Goal: Transaction & Acquisition: Purchase product/service

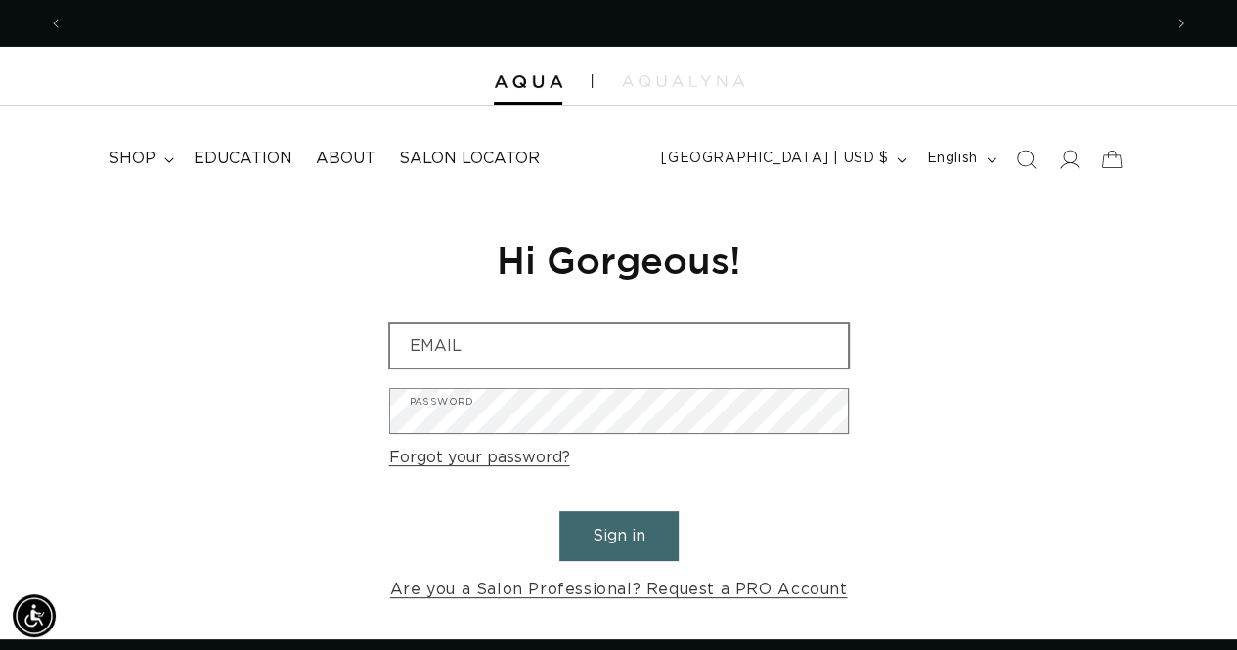
scroll to position [0, 1097]
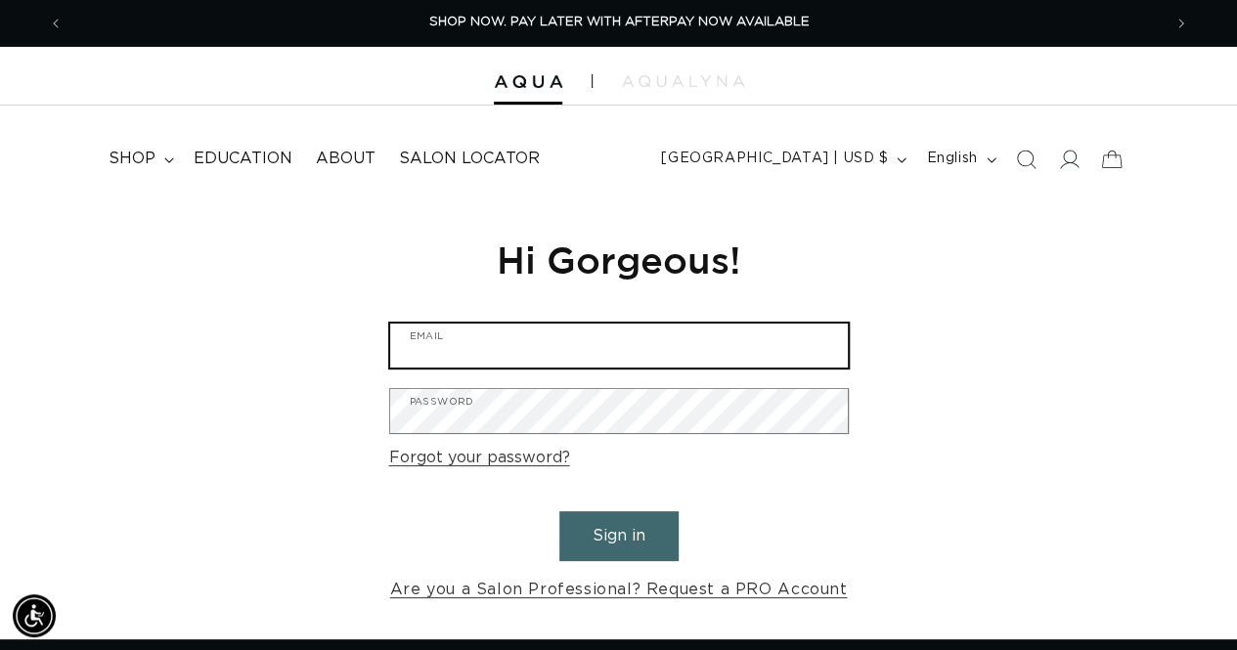
click at [446, 347] on input "Email" at bounding box center [619, 346] width 458 height 44
type input "ryan@currentbynese.com"
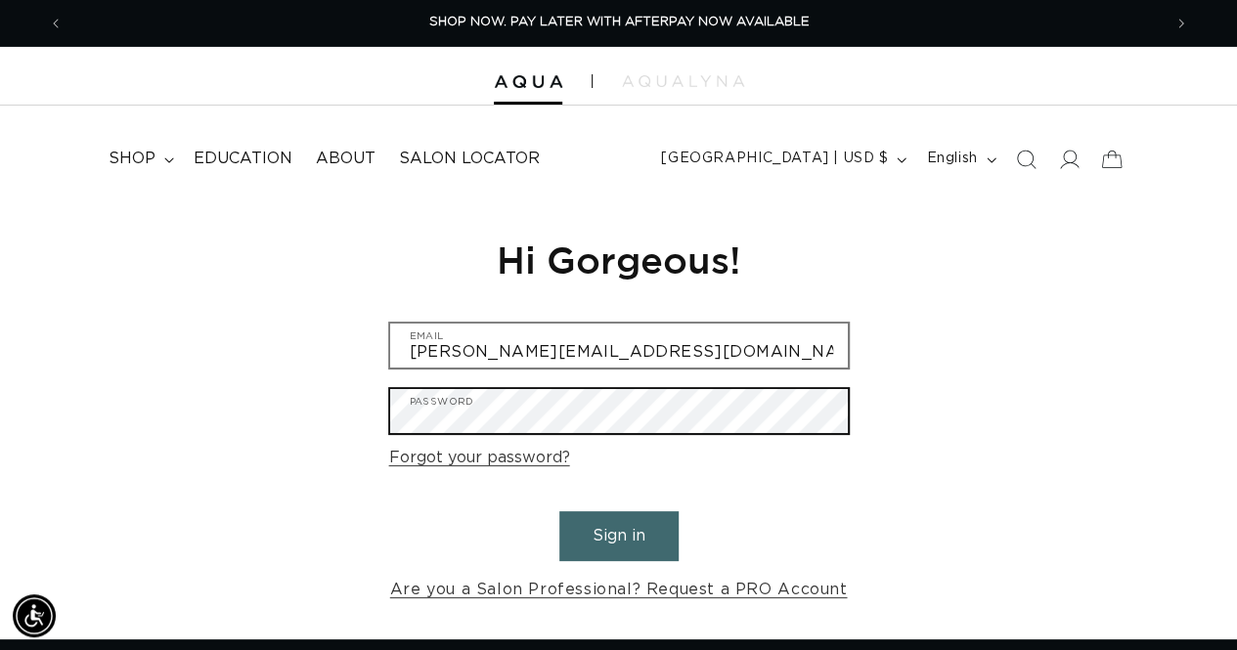
click at [559, 512] on button "Sign in" at bounding box center [618, 537] width 119 height 50
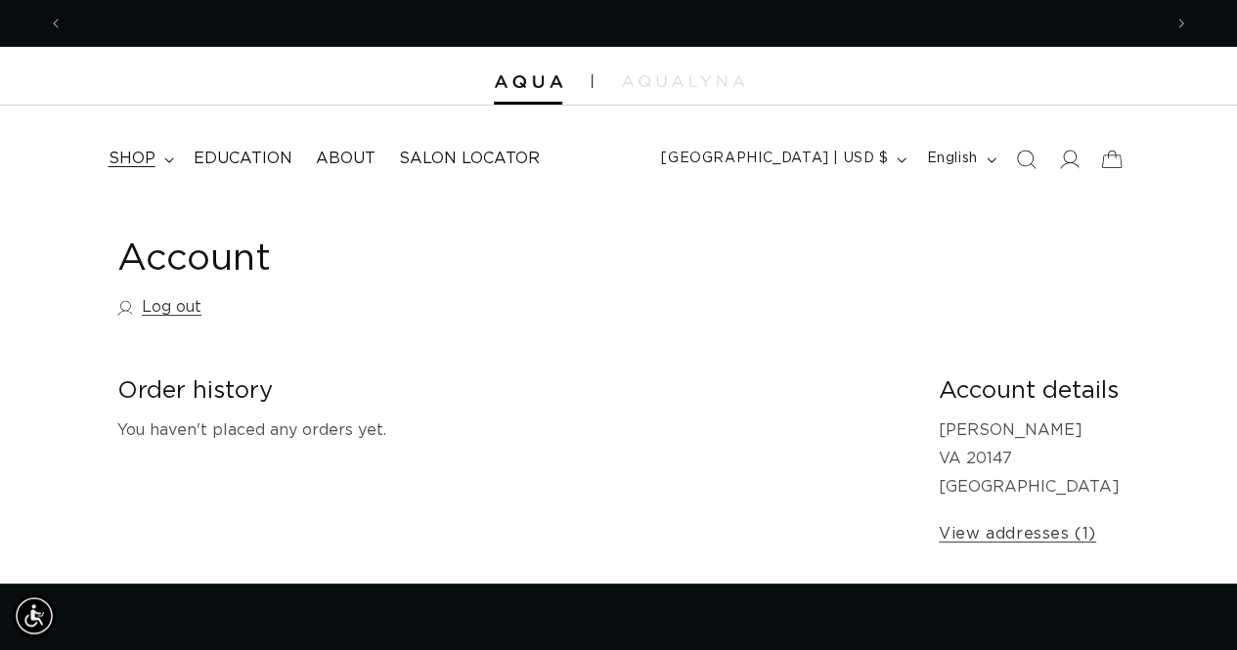
scroll to position [0, 2196]
click at [145, 157] on span "shop" at bounding box center [132, 159] width 47 height 21
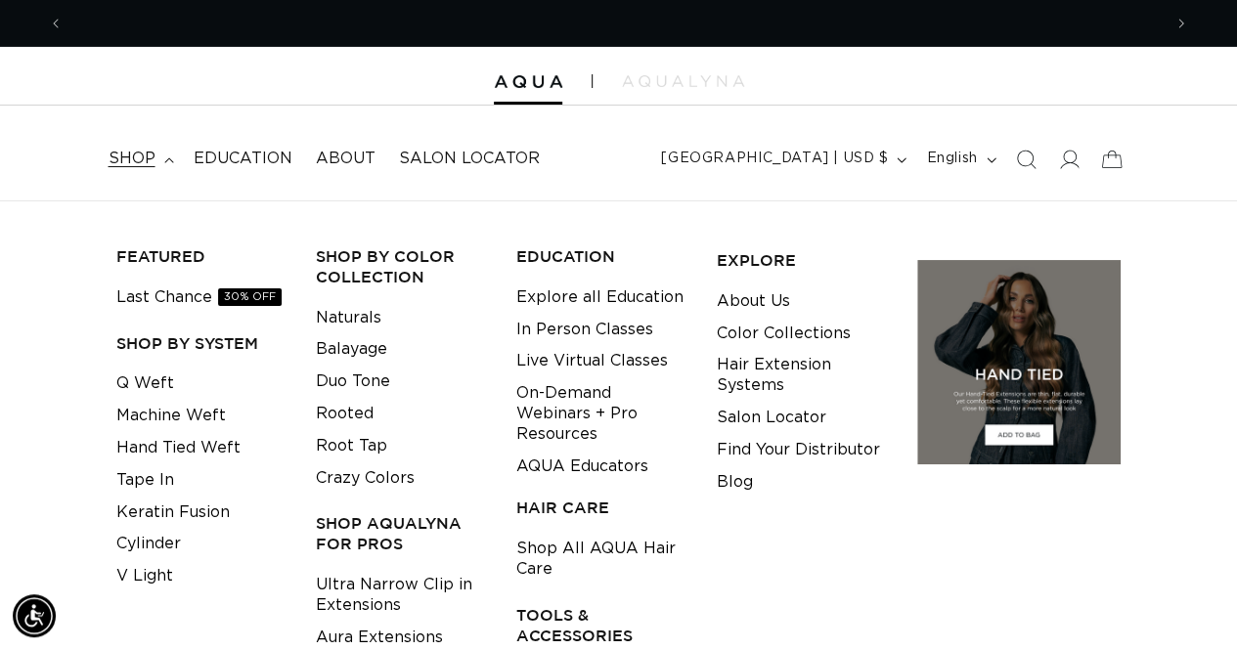
scroll to position [0, 1097]
click at [137, 381] on link "Q Weft" at bounding box center [145, 384] width 58 height 32
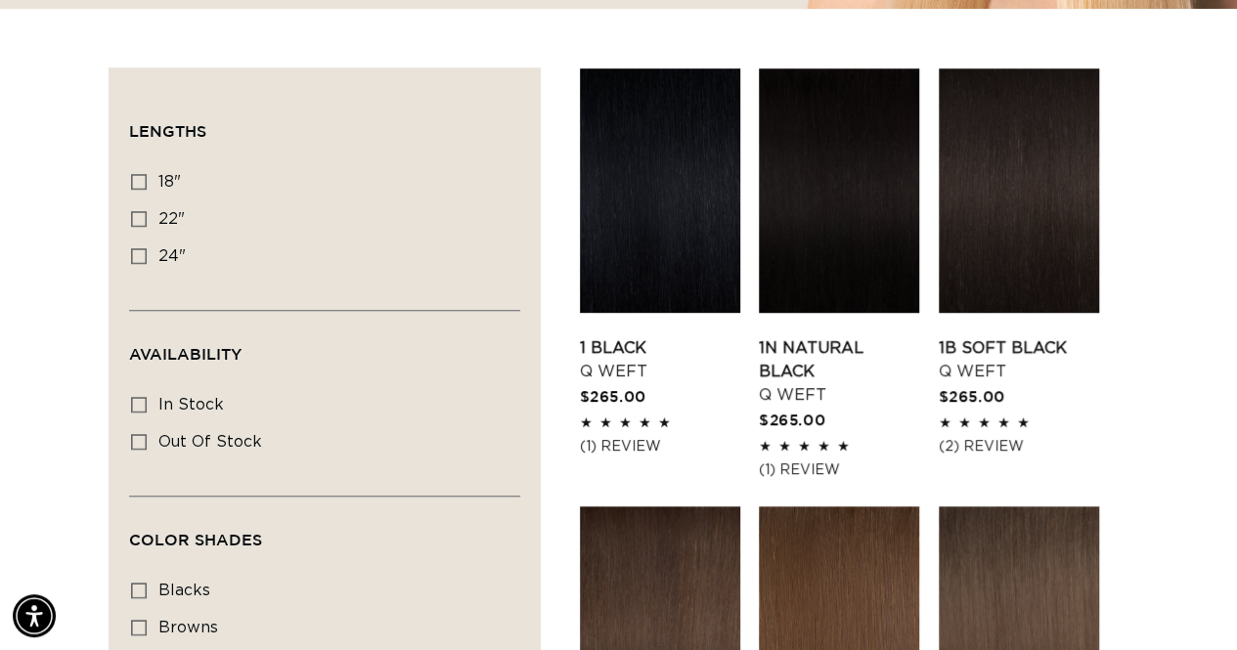
scroll to position [671, 0]
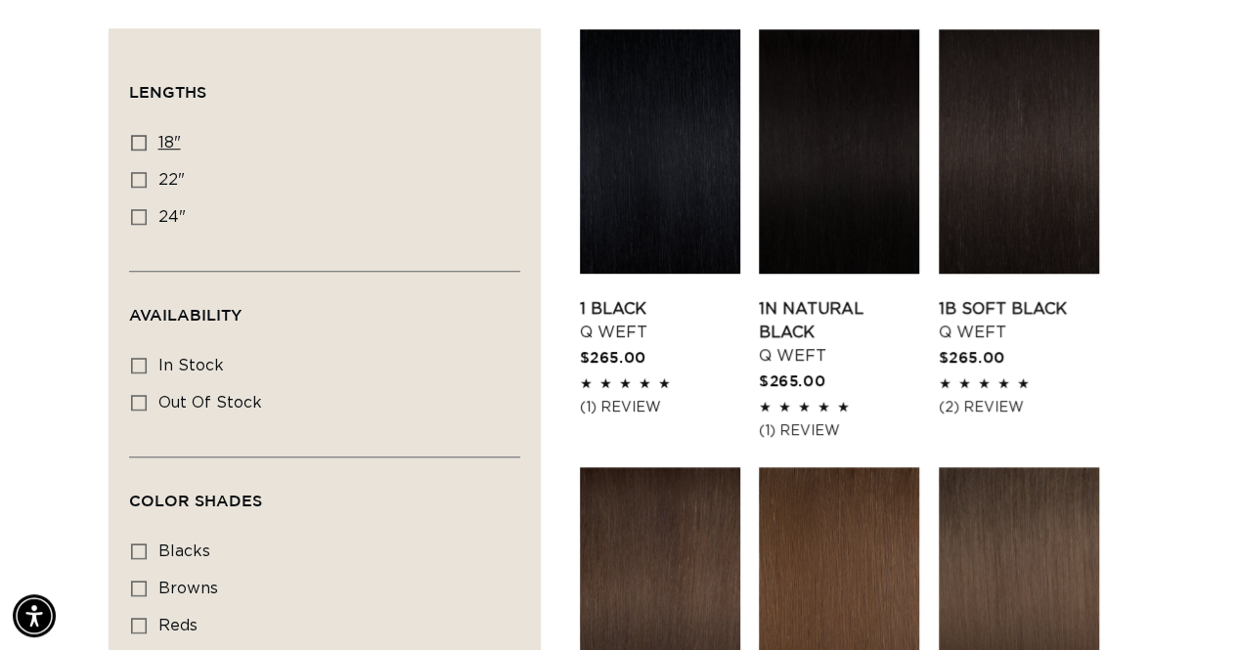
click at [139, 140] on icon at bounding box center [139, 143] width 16 height 16
click at [139, 140] on input "18" 18" (5 products)" at bounding box center [139, 143] width 16 height 16
checkbox input "true"
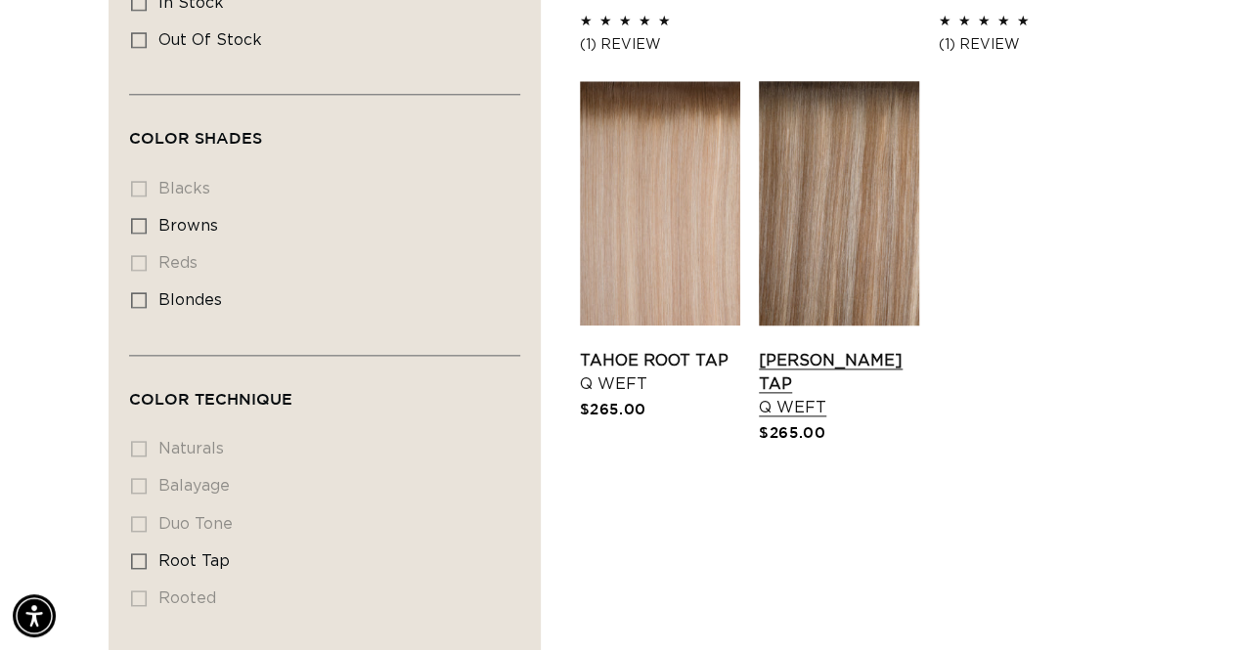
scroll to position [0, 1097]
click at [782, 363] on link "Victoria Root Tap Q Weft" at bounding box center [839, 384] width 160 height 70
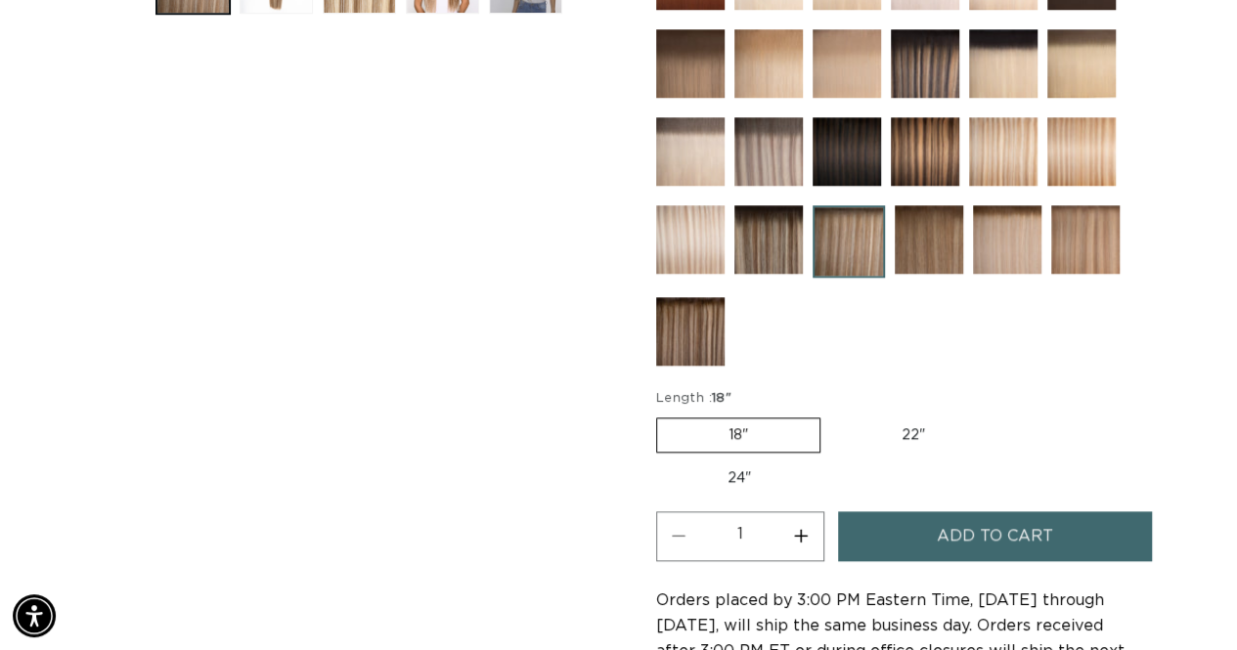
click at [980, 523] on span "Add to cart" at bounding box center [995, 537] width 116 height 50
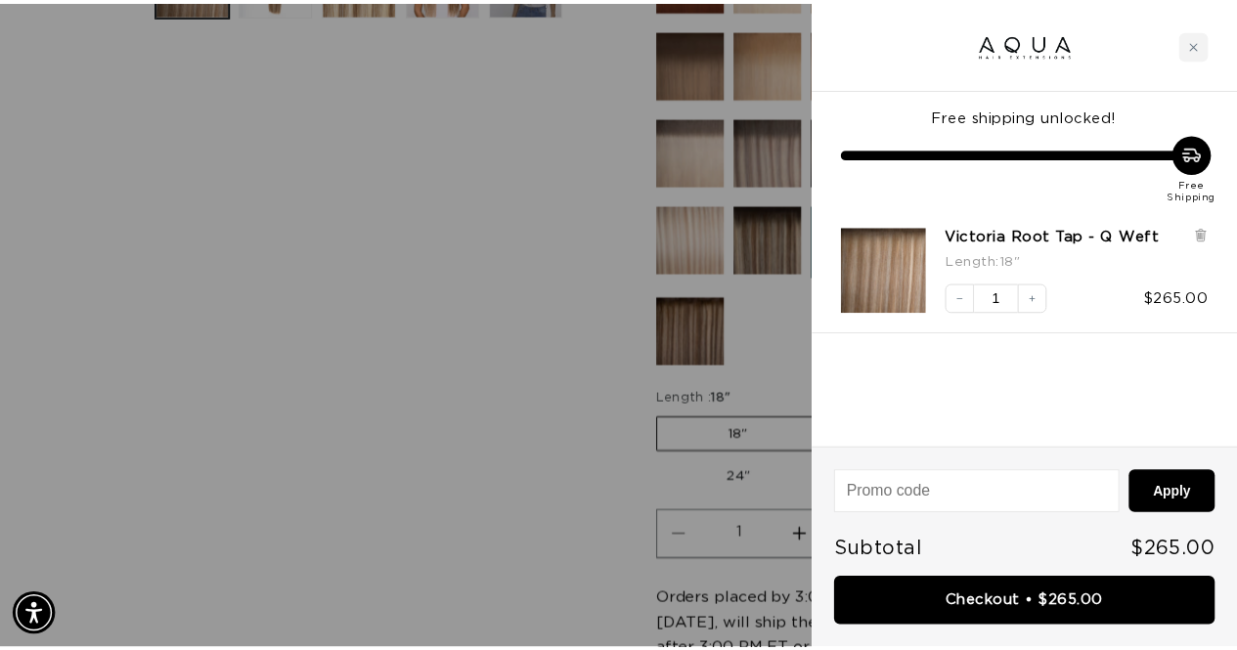
scroll to position [0, 1113]
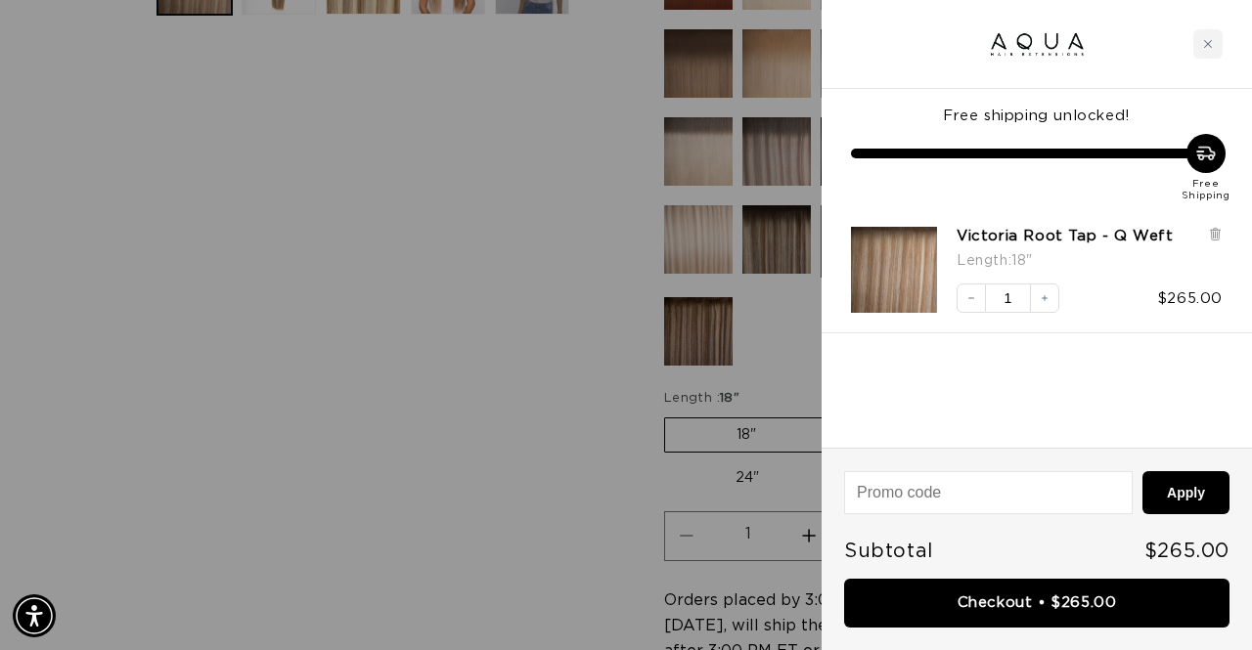
click at [528, 359] on div at bounding box center [626, 325] width 1252 height 650
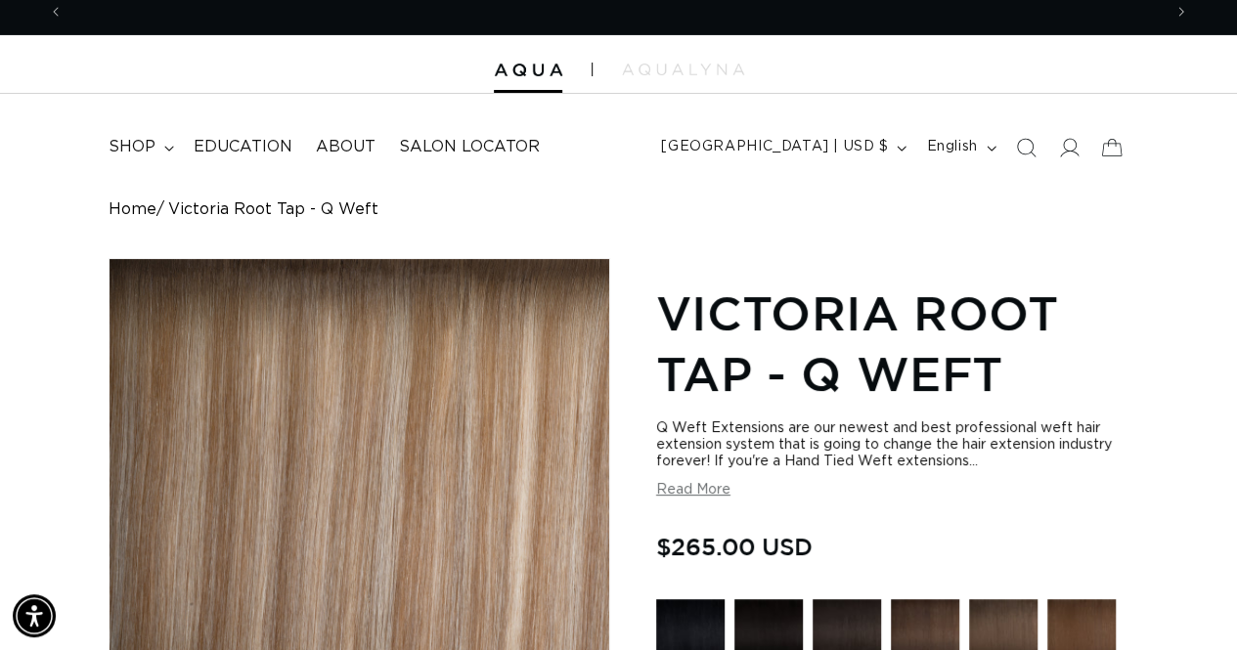
scroll to position [0, 2196]
click at [143, 151] on span "shop" at bounding box center [132, 147] width 47 height 21
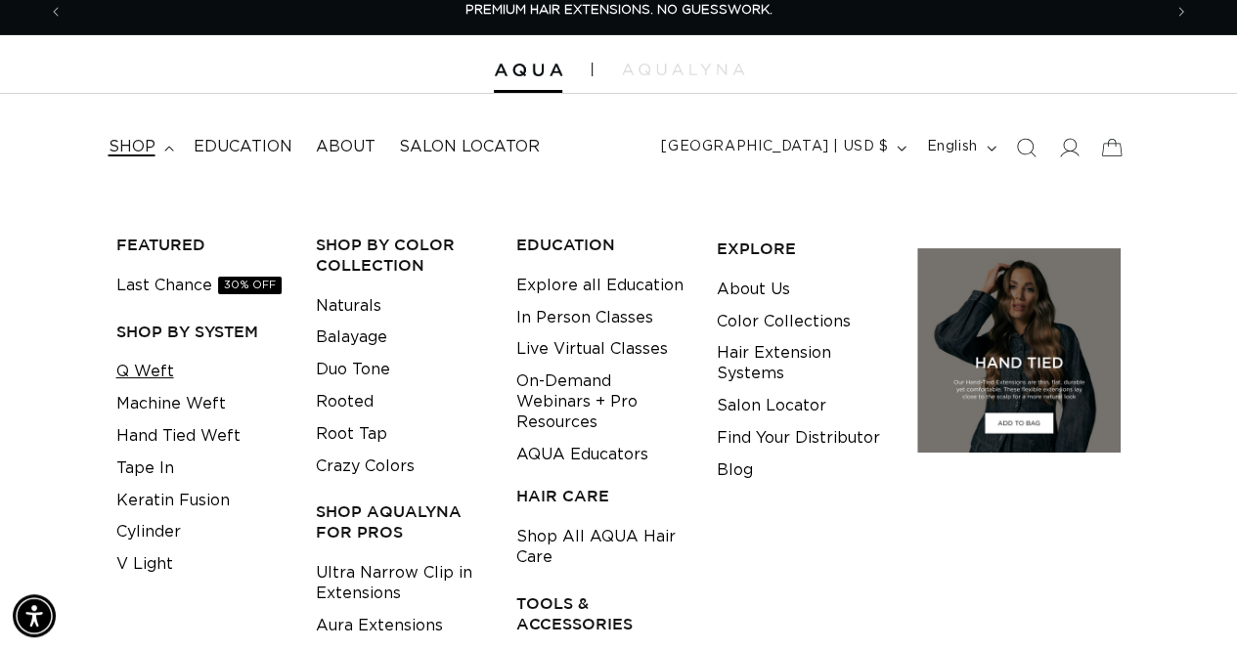
click at [155, 371] on link "Q Weft" at bounding box center [145, 372] width 58 height 32
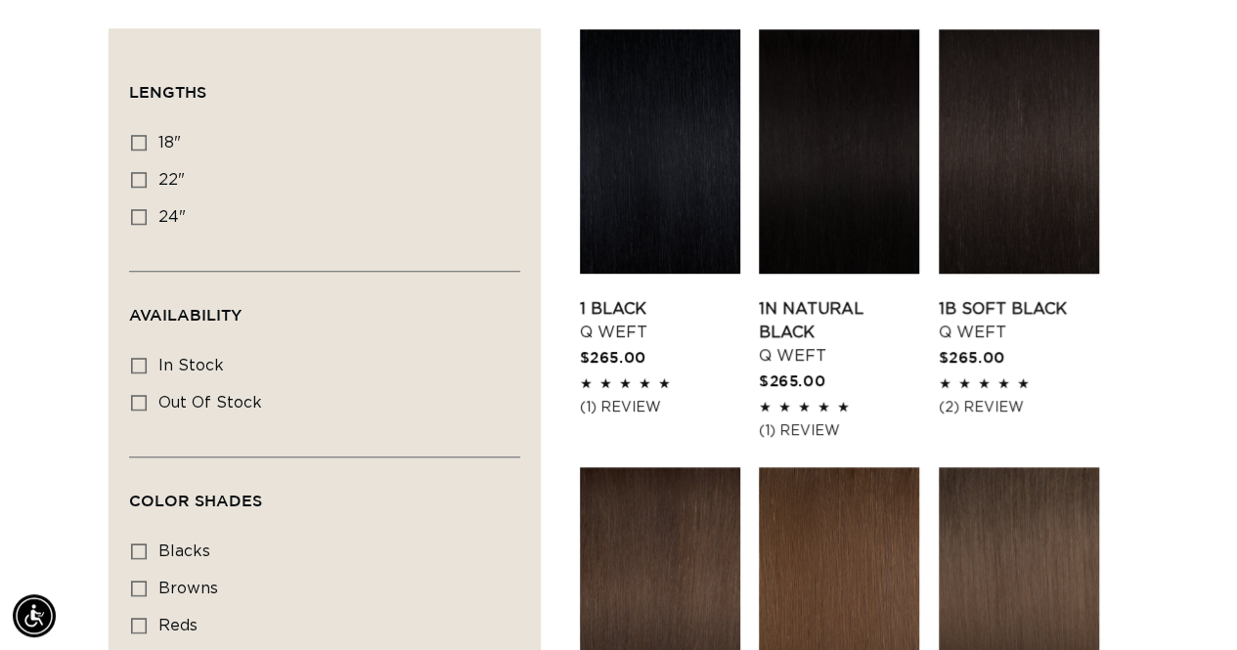
scroll to position [0, 2196]
click at [142, 140] on icon at bounding box center [139, 143] width 16 height 16
click at [142, 140] on input "18" 18" (5 products)" at bounding box center [139, 143] width 16 height 16
checkbox input "true"
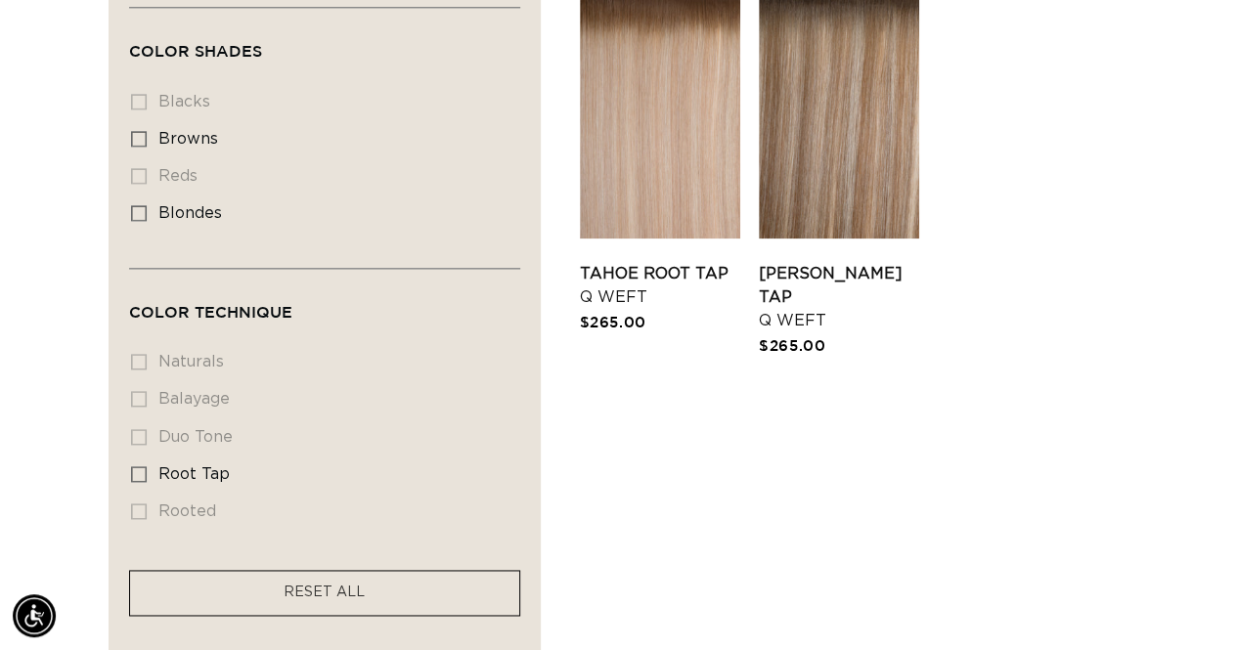
scroll to position [1107, 0]
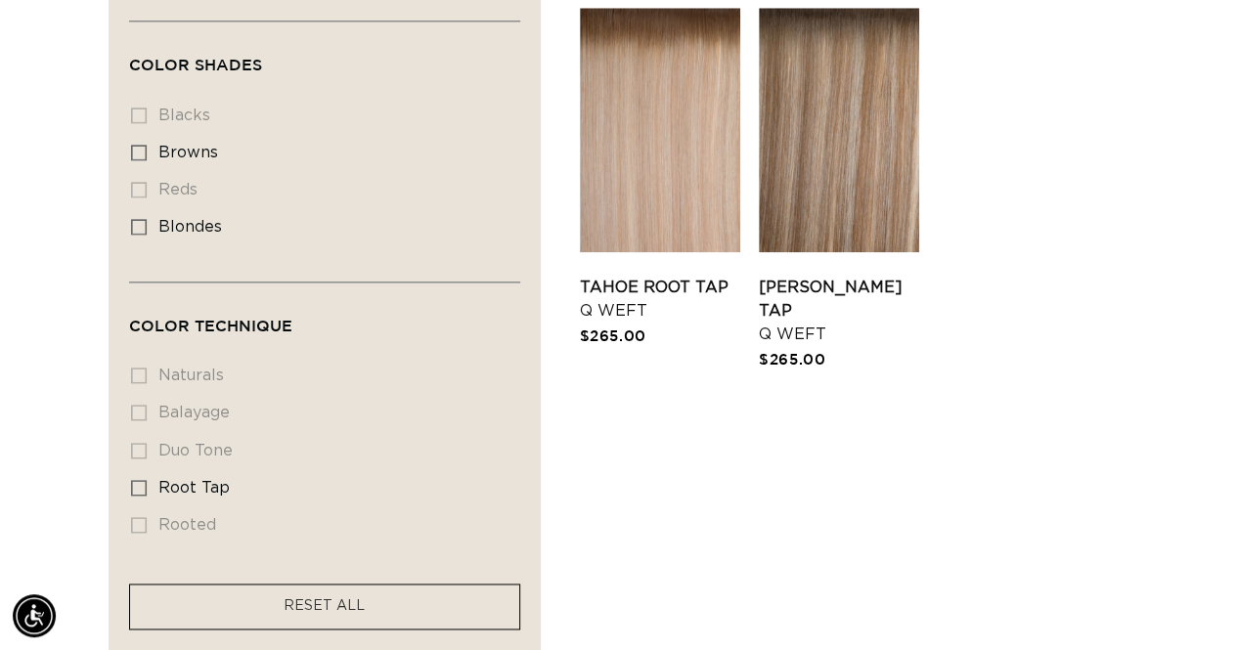
click at [133, 520] on li "rooted rooted (0 products)" at bounding box center [319, 526] width 376 height 37
click at [140, 523] on li "rooted rooted (0 products)" at bounding box center [319, 526] width 376 height 37
click at [143, 518] on li "rooted rooted (0 products)" at bounding box center [319, 526] width 376 height 37
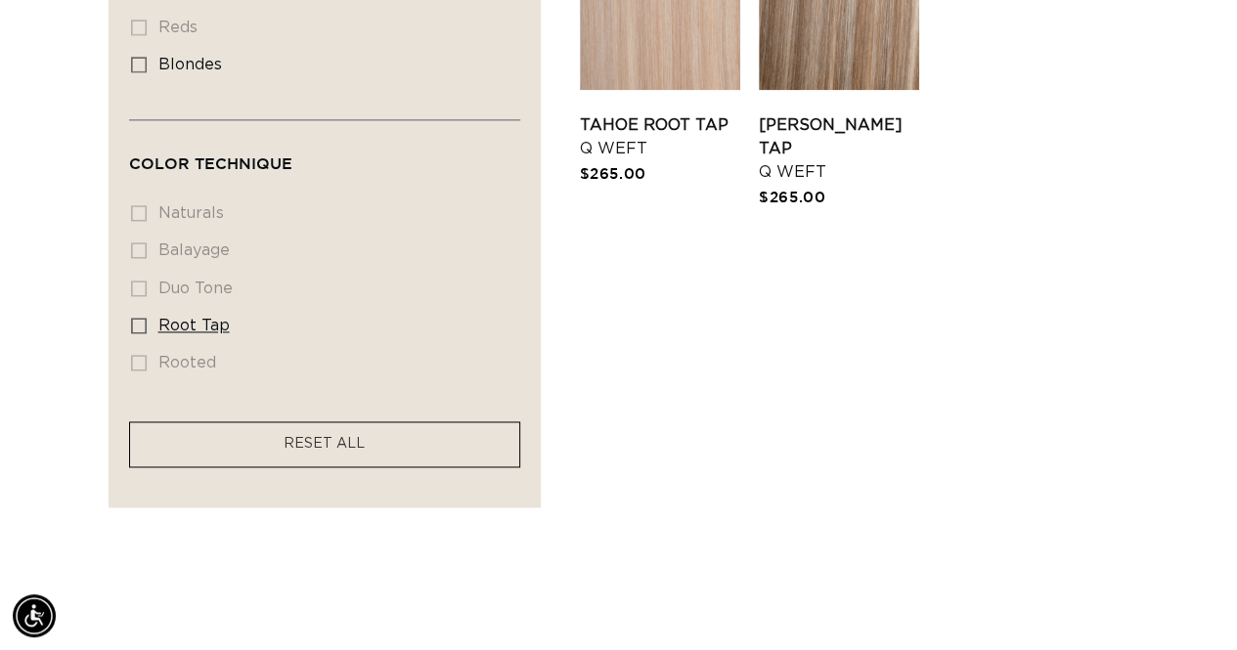
click at [143, 319] on icon at bounding box center [139, 326] width 16 height 16
click at [143, 319] on input "root tap root tap (5 products)" at bounding box center [139, 326] width 16 height 16
checkbox input "true"
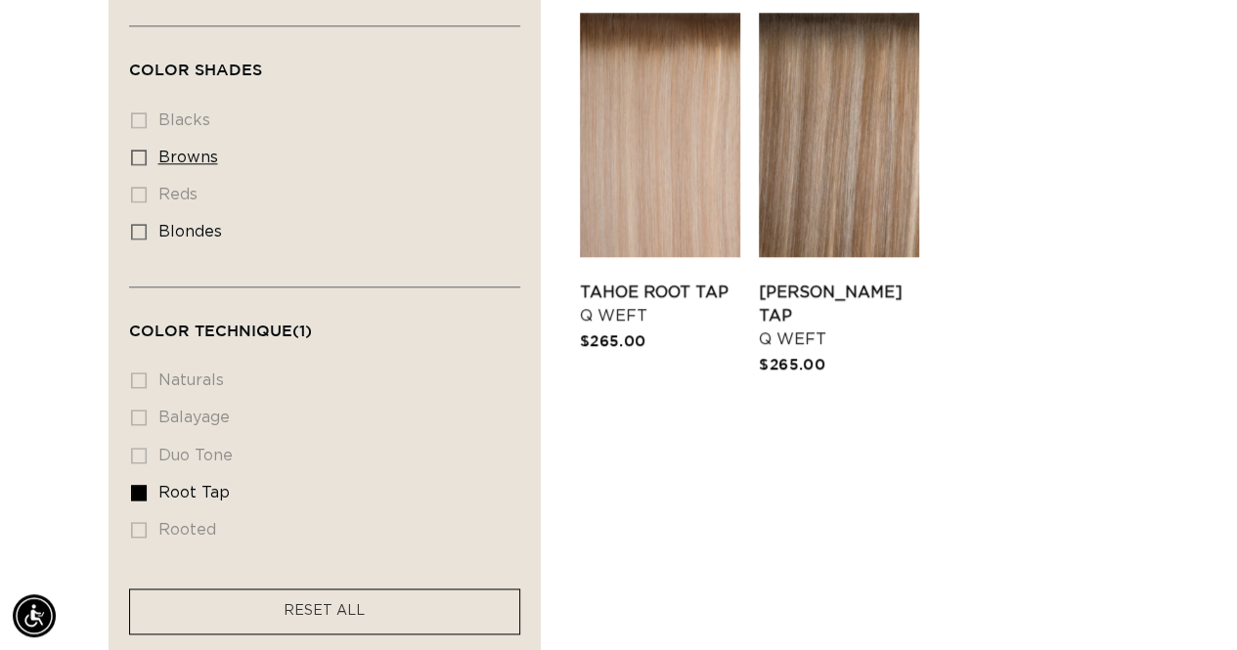
click at [141, 153] on icon at bounding box center [139, 158] width 16 height 16
click at [141, 153] on input "browns browns (5 products)" at bounding box center [139, 158] width 16 height 16
checkbox input "true"
click at [141, 224] on icon at bounding box center [139, 232] width 16 height 16
click at [141, 224] on input "blondes blondes (5 products)" at bounding box center [139, 232] width 16 height 16
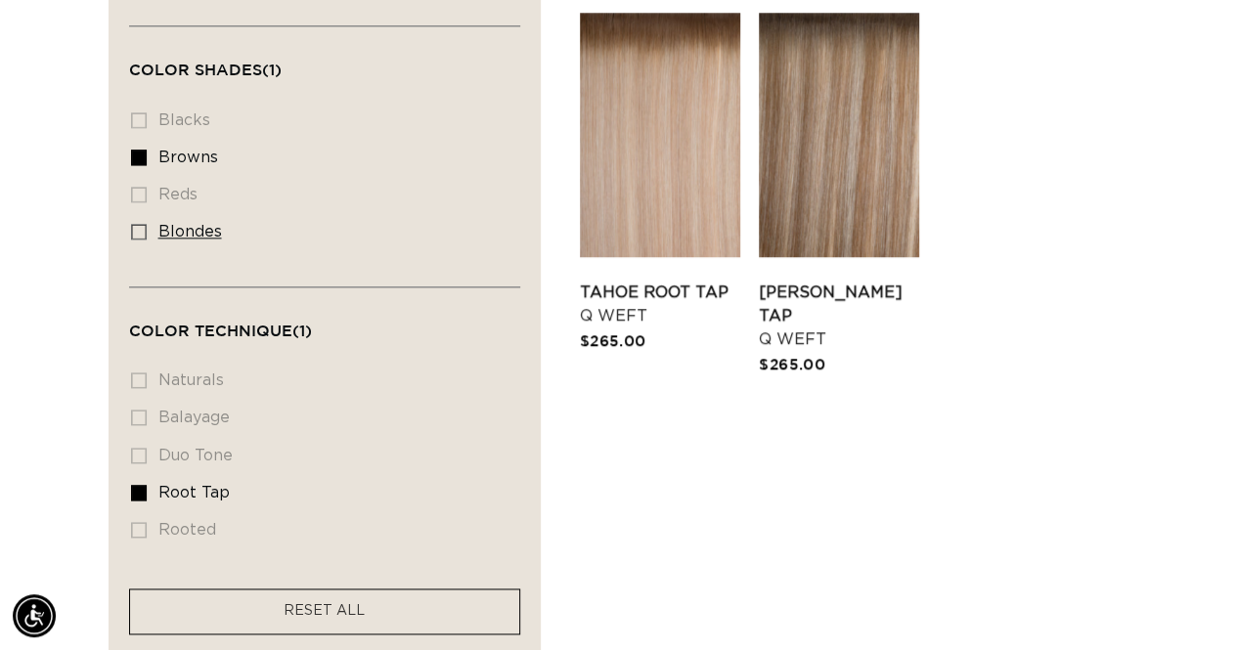
checkbox input "true"
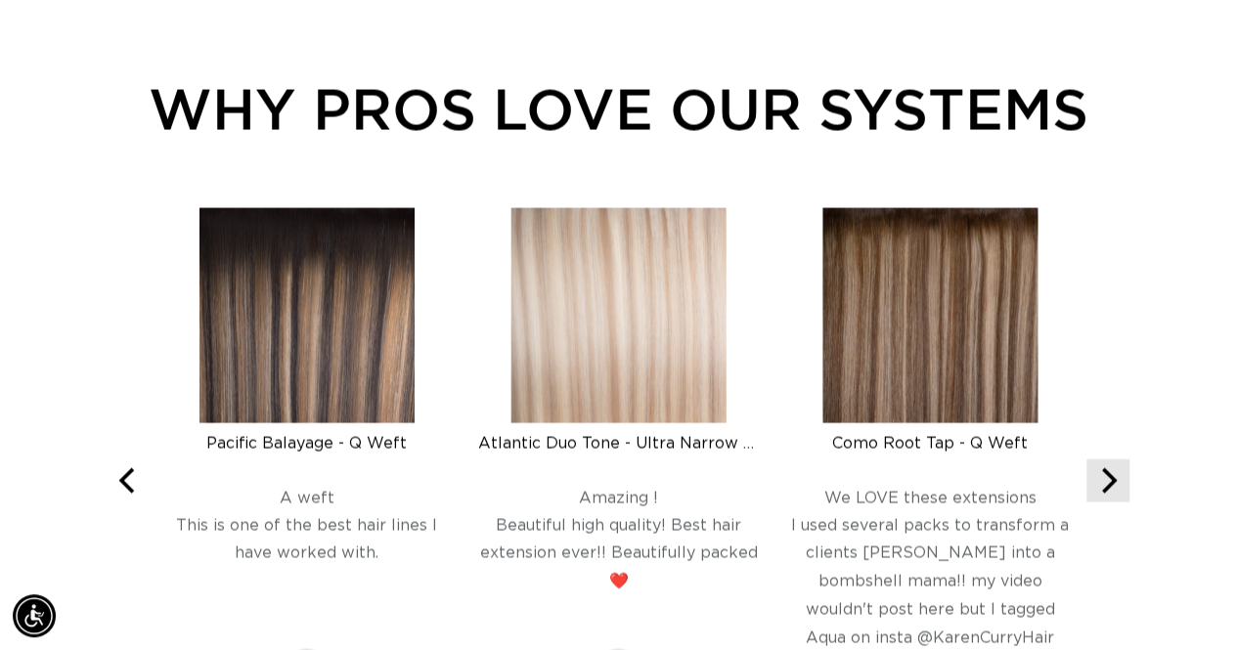
click at [1102, 468] on icon "Next" at bounding box center [1107, 480] width 25 height 25
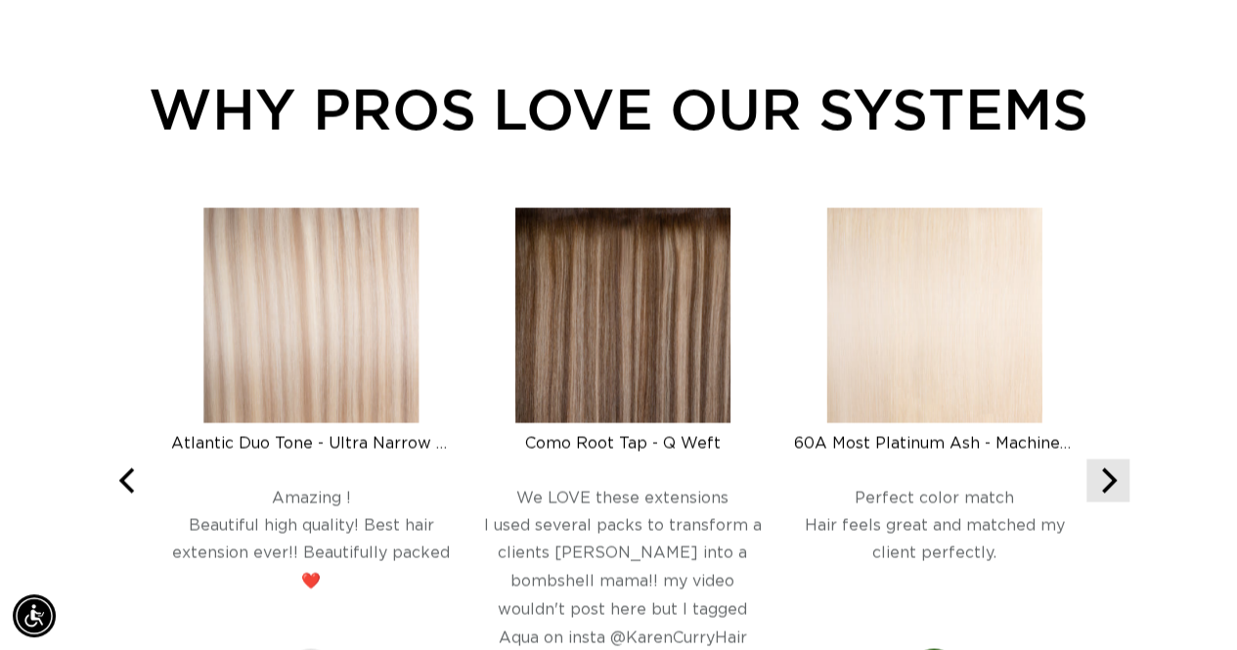
click at [1102, 468] on icon "Next" at bounding box center [1107, 480] width 25 height 25
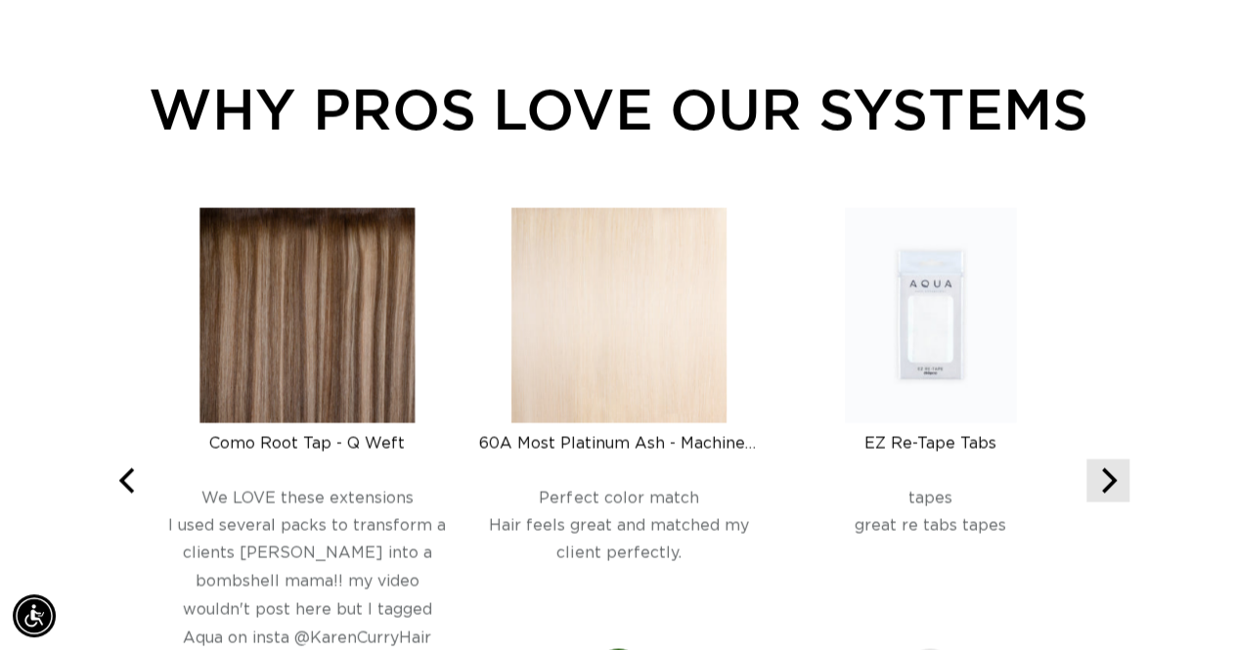
click at [1102, 468] on icon "Next" at bounding box center [1107, 480] width 25 height 25
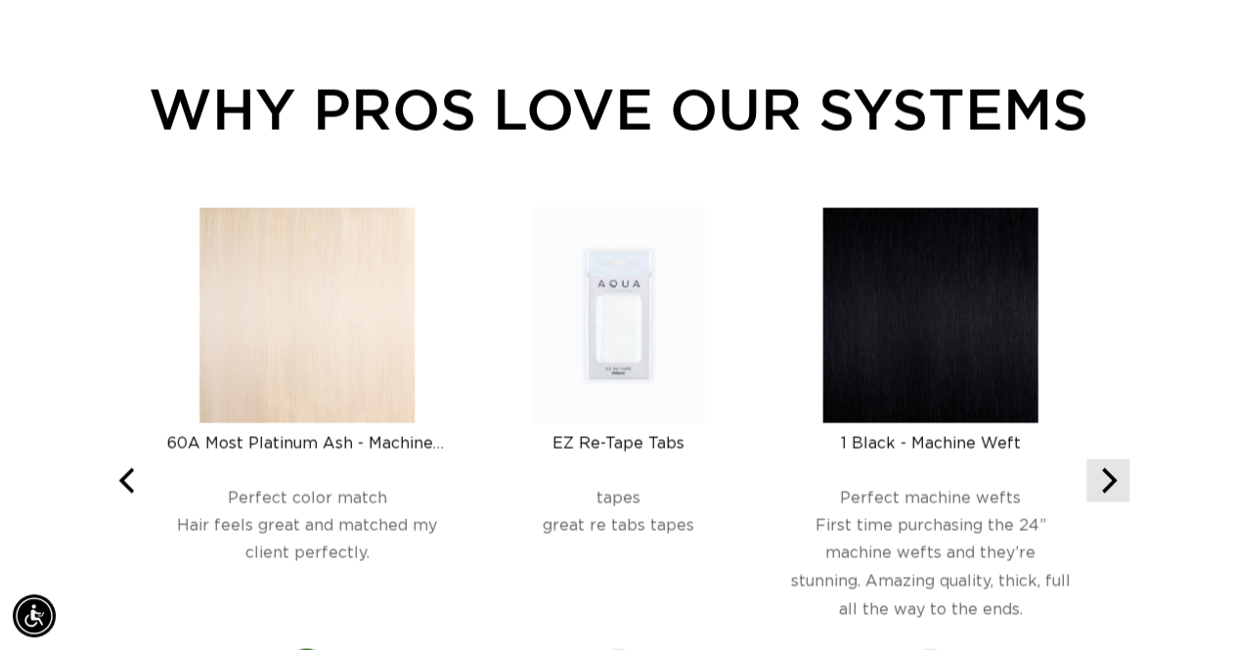
click at [1102, 468] on icon "Next" at bounding box center [1107, 480] width 25 height 25
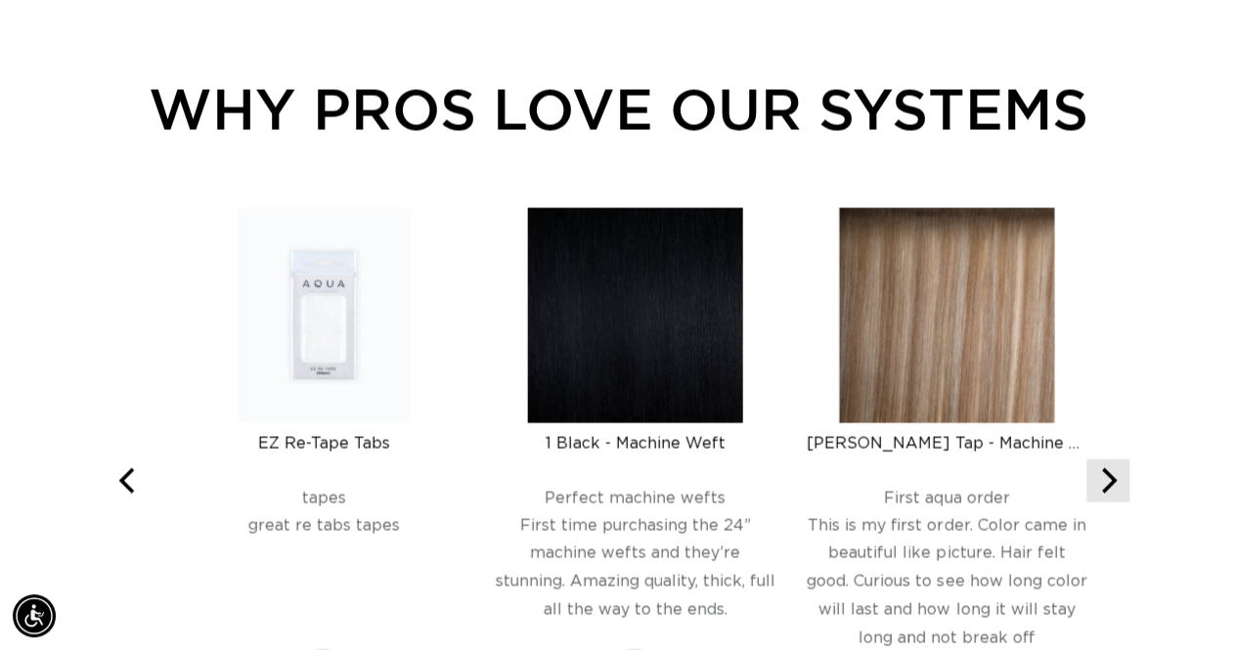
click at [1102, 468] on icon "Next" at bounding box center [1107, 480] width 25 height 25
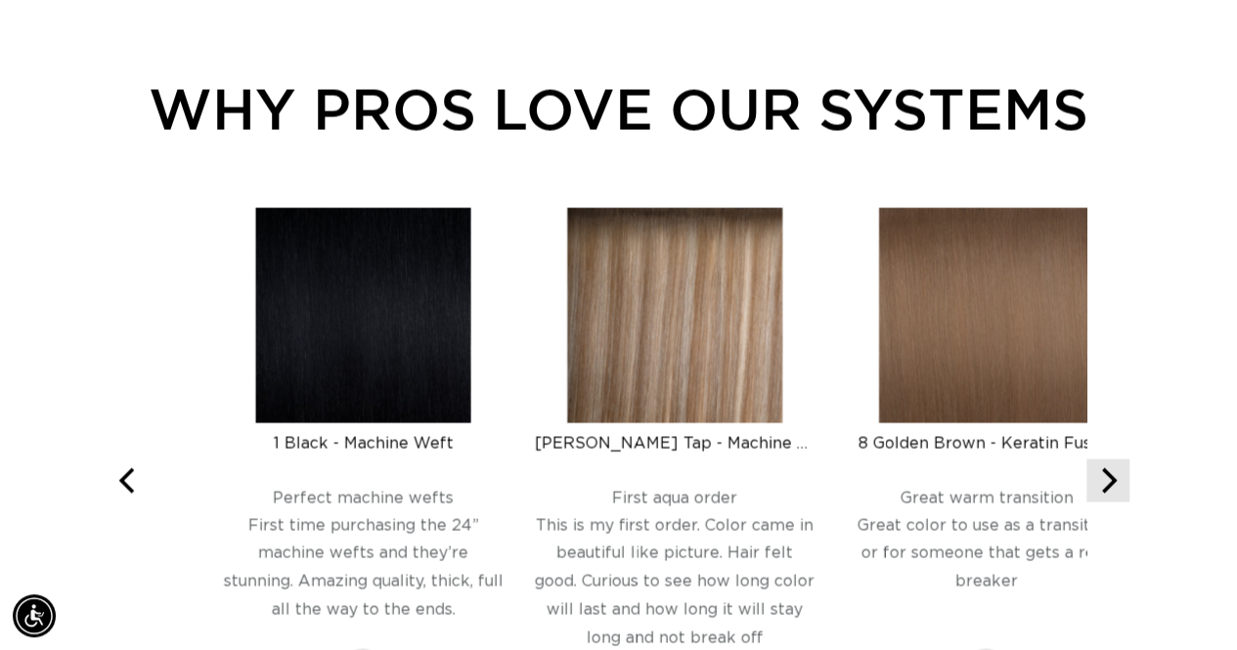
click at [1102, 468] on icon "Next" at bounding box center [1107, 480] width 25 height 25
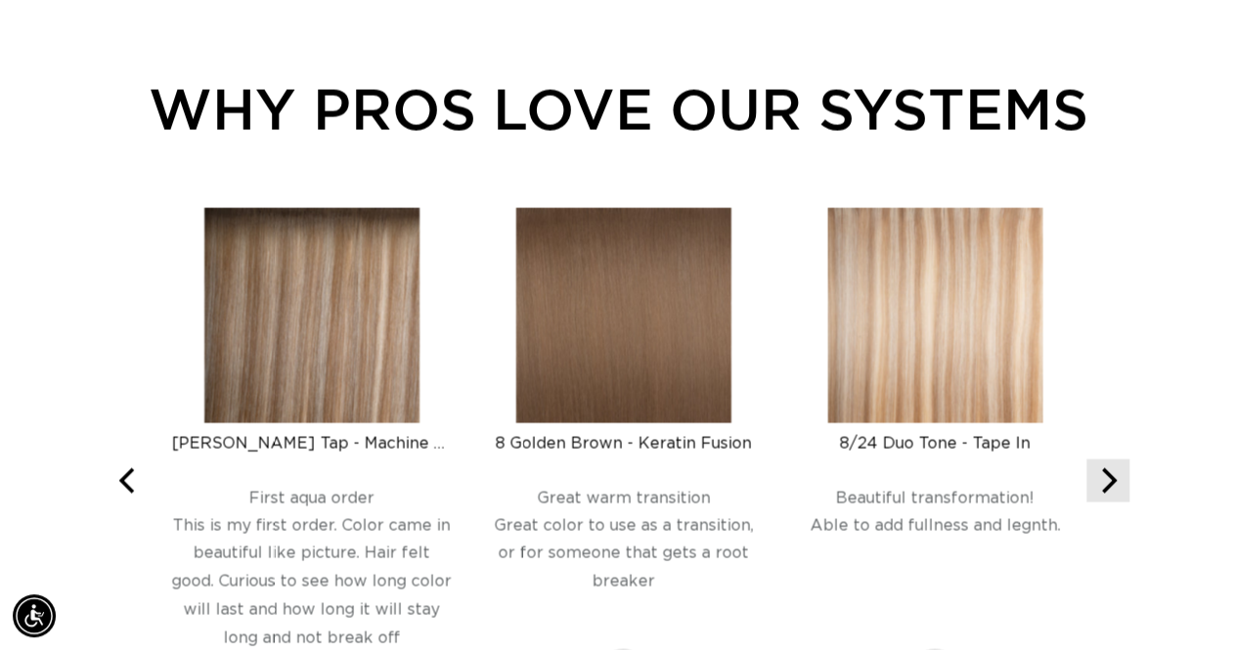
click at [1102, 468] on icon "Next" at bounding box center [1107, 480] width 25 height 25
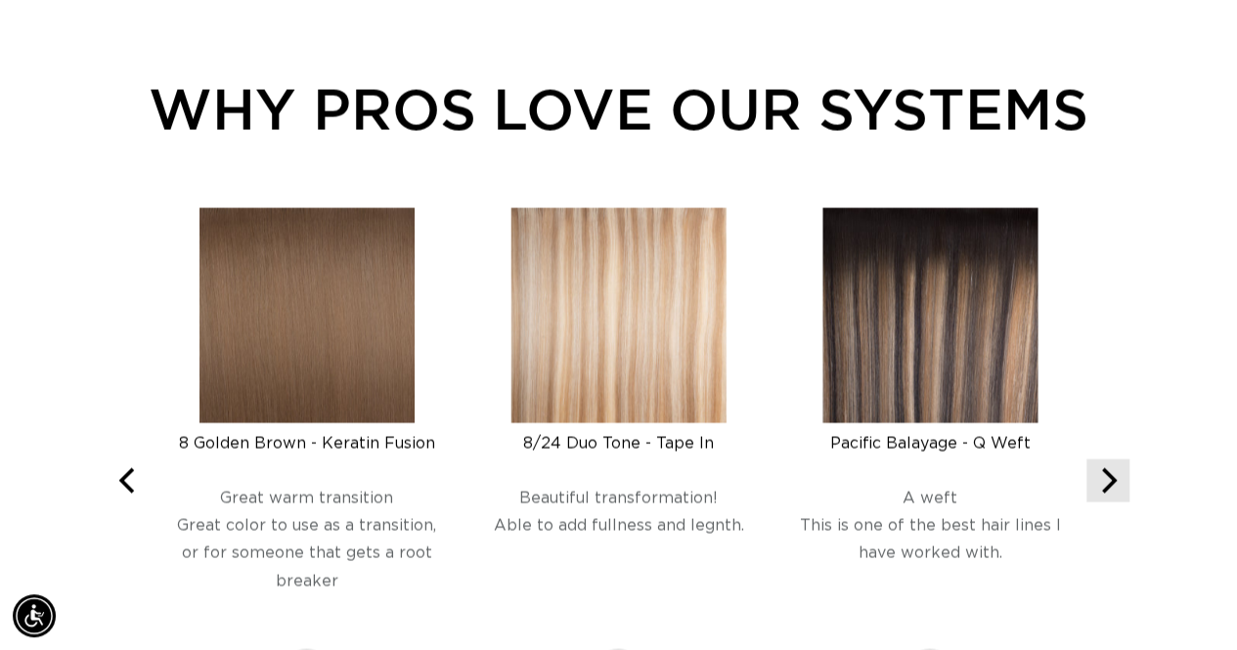
click at [1102, 468] on icon "Next" at bounding box center [1107, 480] width 25 height 25
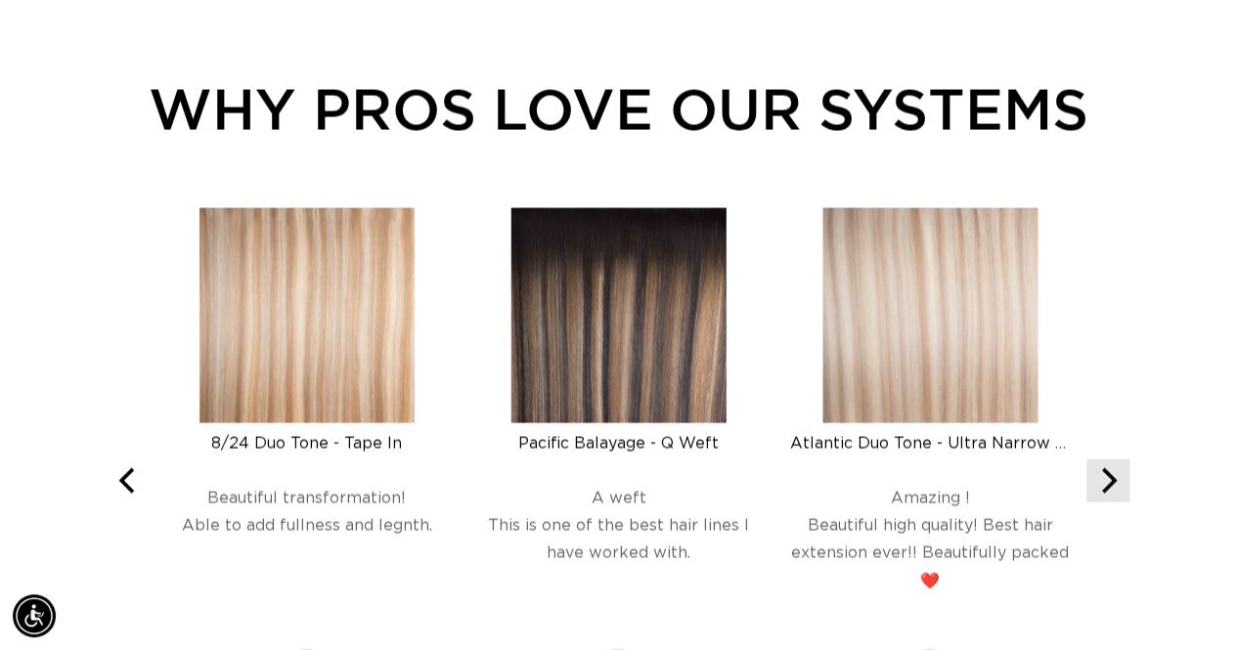
scroll to position [0, 1097]
click at [1102, 468] on icon "Next" at bounding box center [1107, 480] width 25 height 25
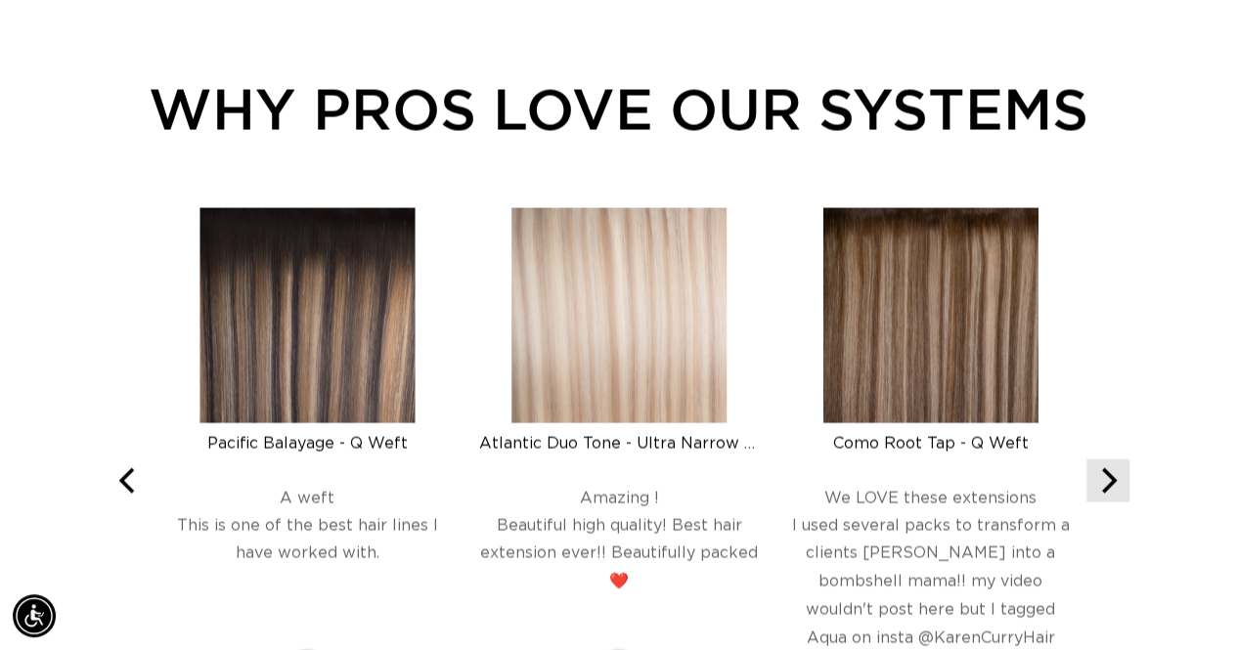
click at [1102, 468] on icon "Next" at bounding box center [1107, 480] width 25 height 25
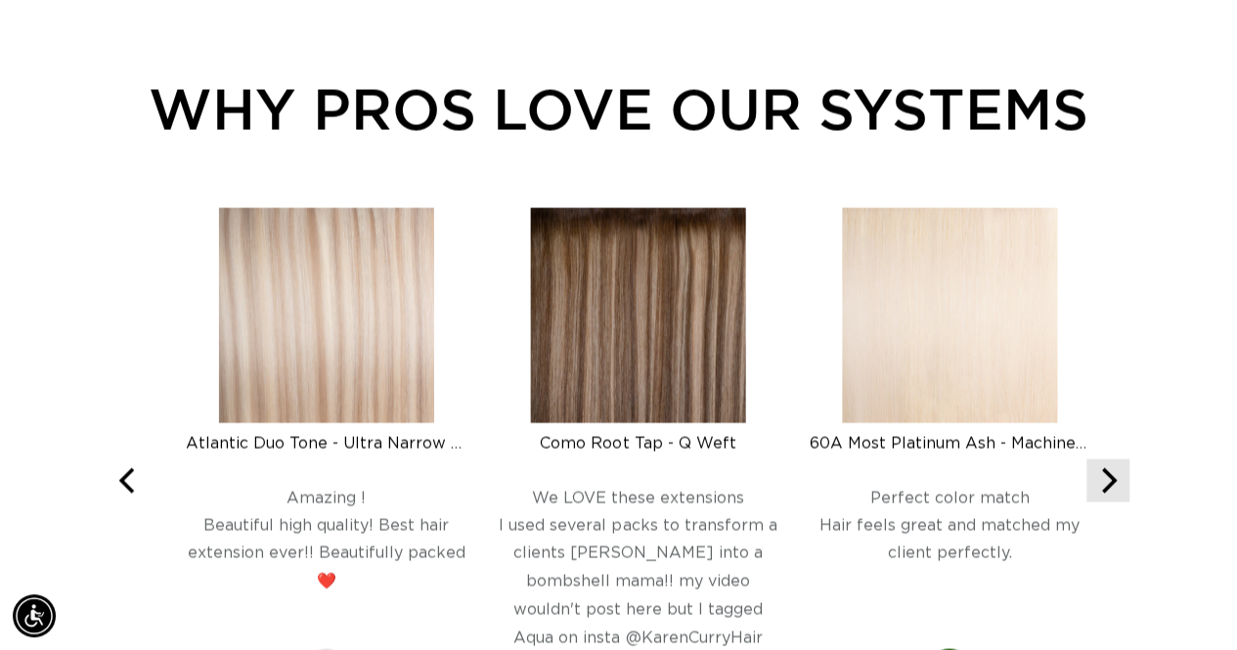
click at [1102, 468] on icon "Next" at bounding box center [1107, 480] width 25 height 25
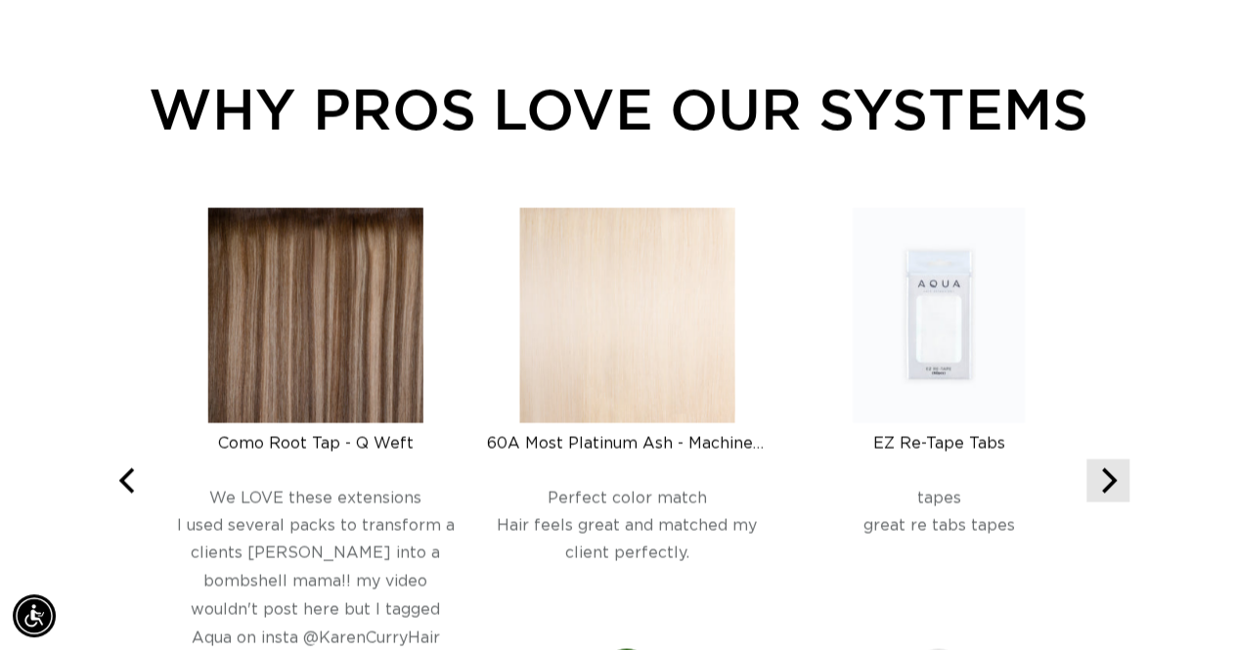
click at [1102, 468] on icon "Next" at bounding box center [1107, 480] width 25 height 25
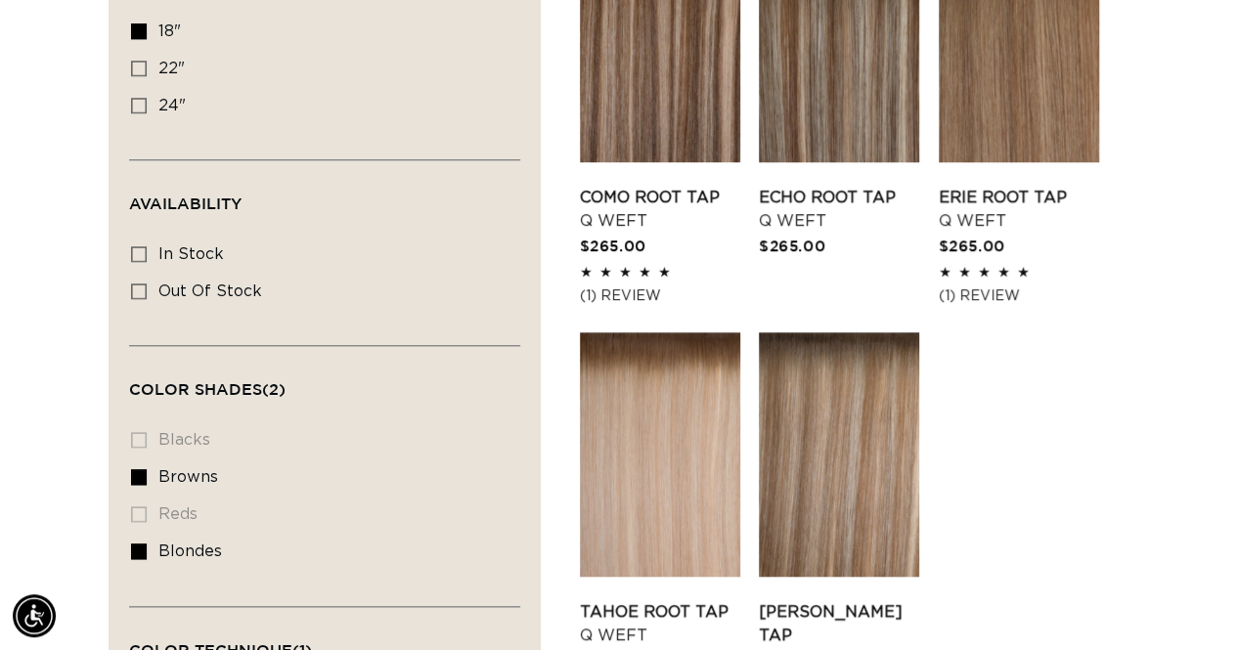
scroll to position [700, 0]
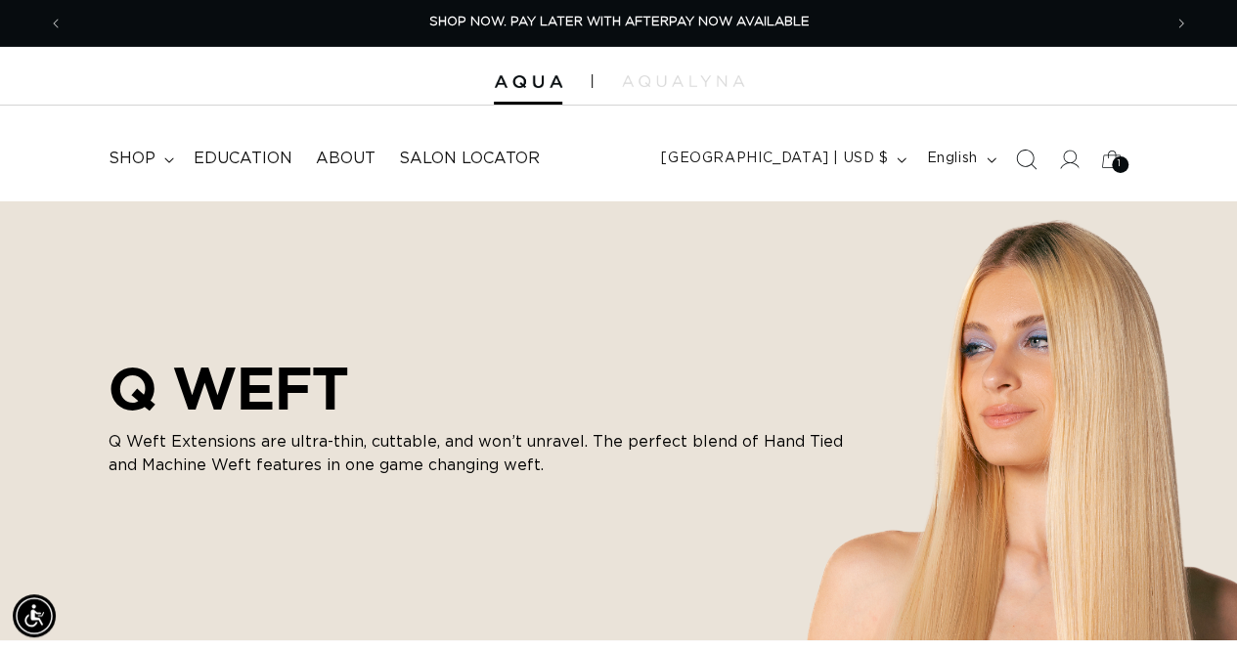
click at [1018, 157] on icon "Search" at bounding box center [1025, 159] width 21 height 21
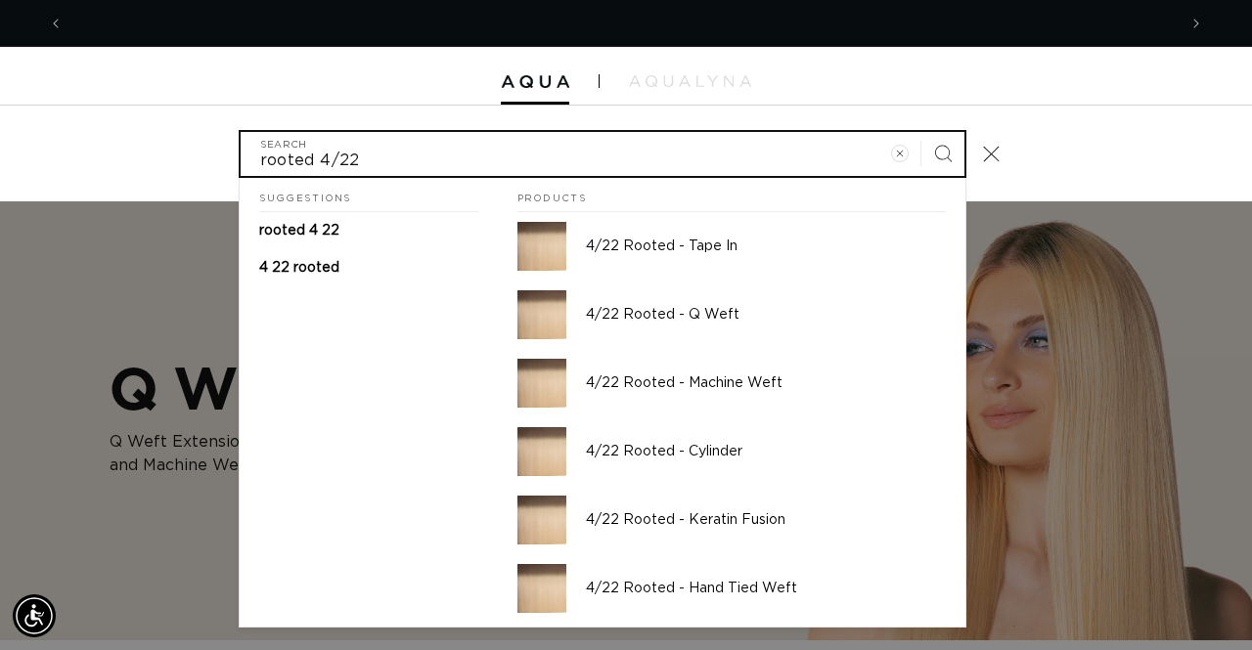
scroll to position [0, 2226]
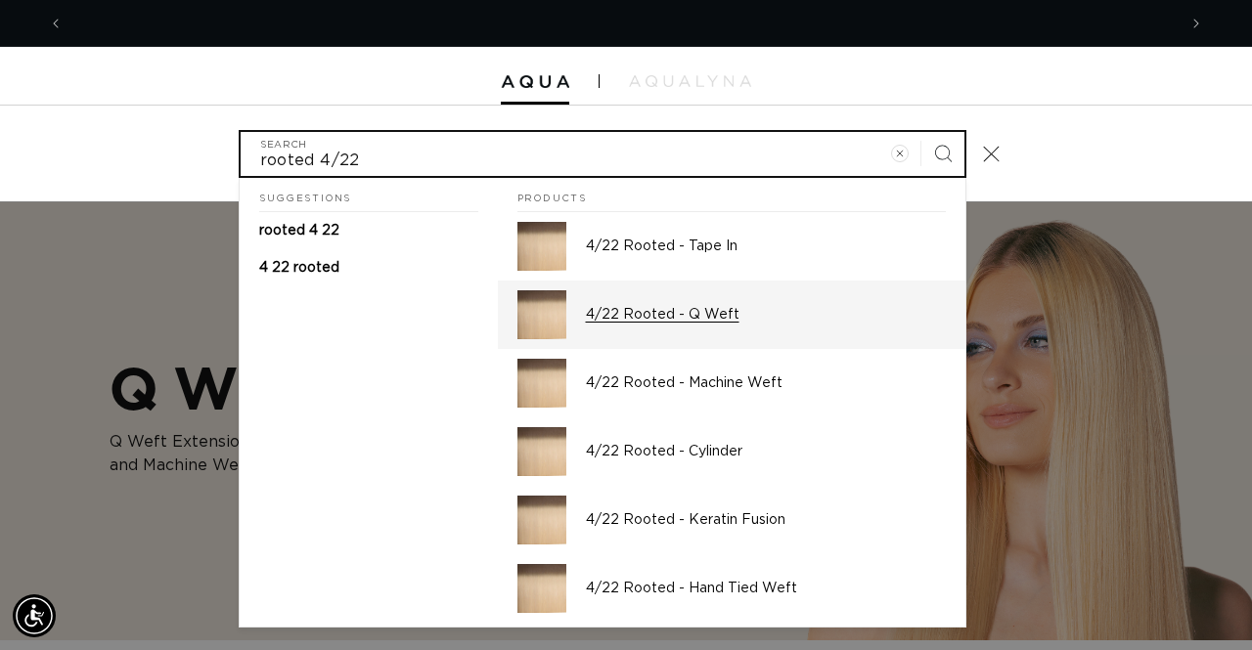
type input "rooted 4/22"
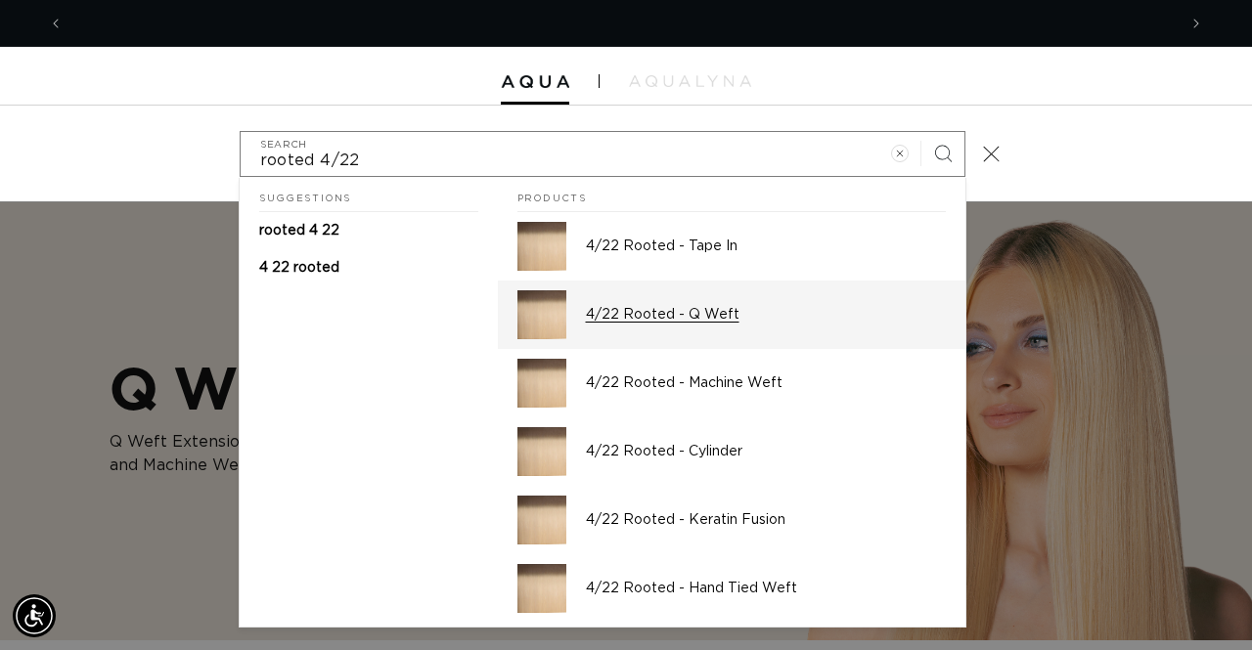
scroll to position [0, 0]
click at [644, 310] on p "4/22 Rooted - Q Weft" at bounding box center [766, 315] width 360 height 18
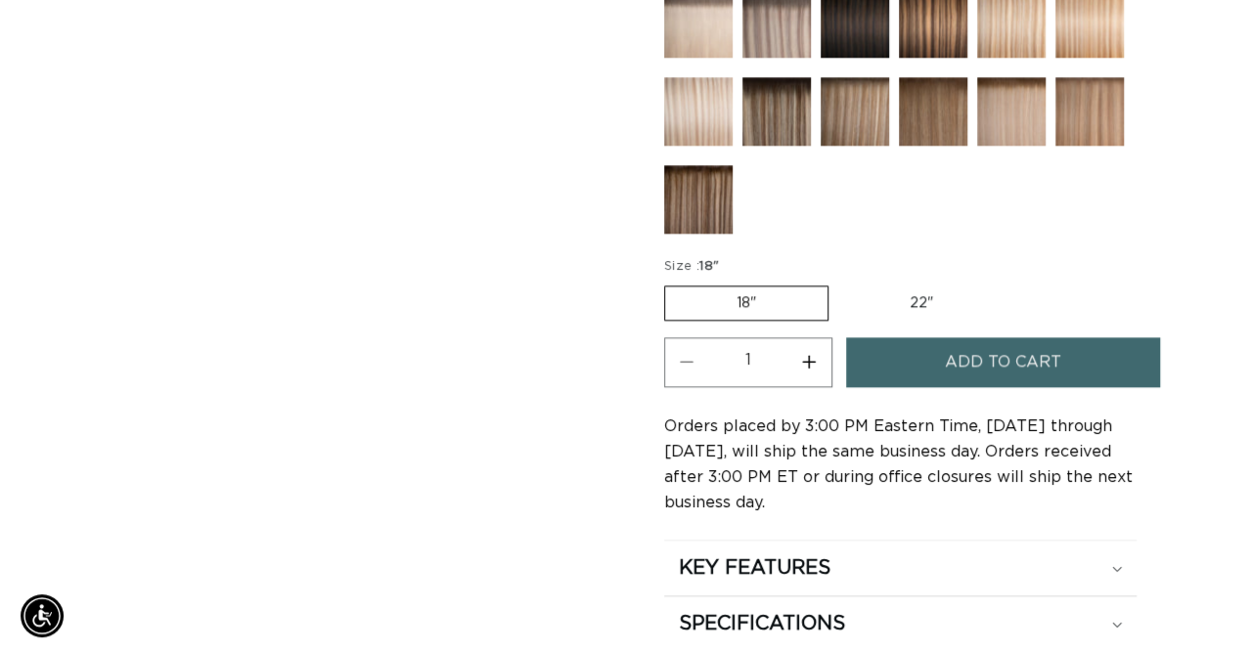
scroll to position [0, 1097]
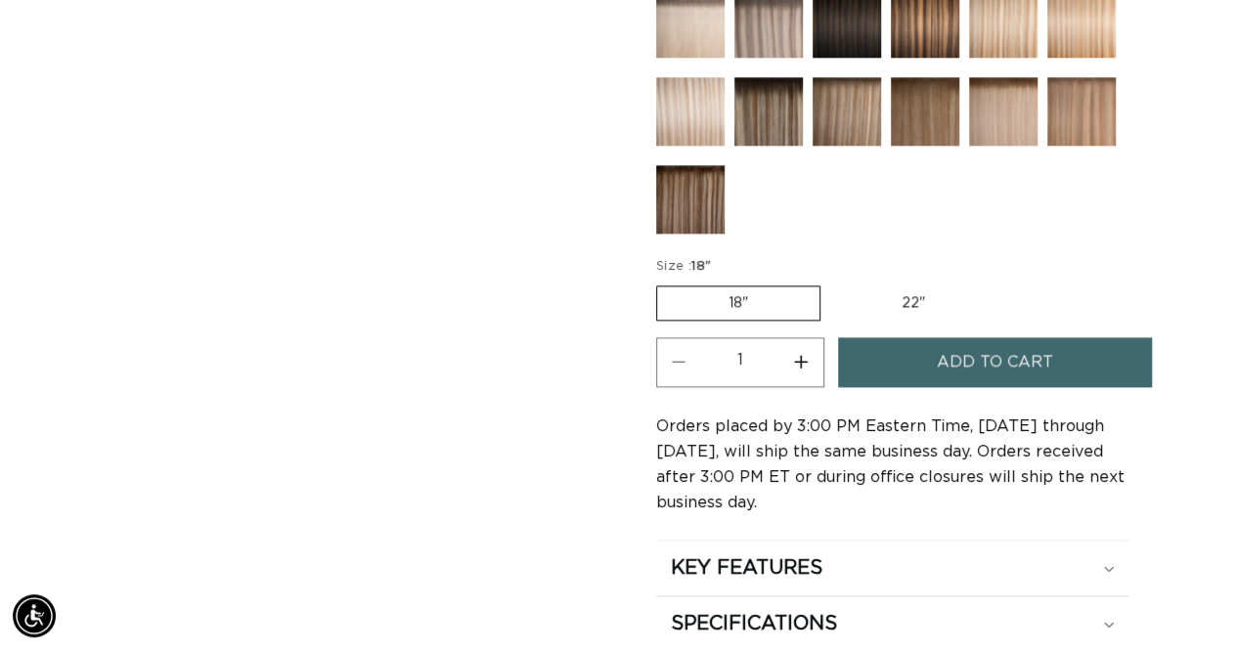
click at [957, 348] on span "Add to cart" at bounding box center [995, 362] width 116 height 50
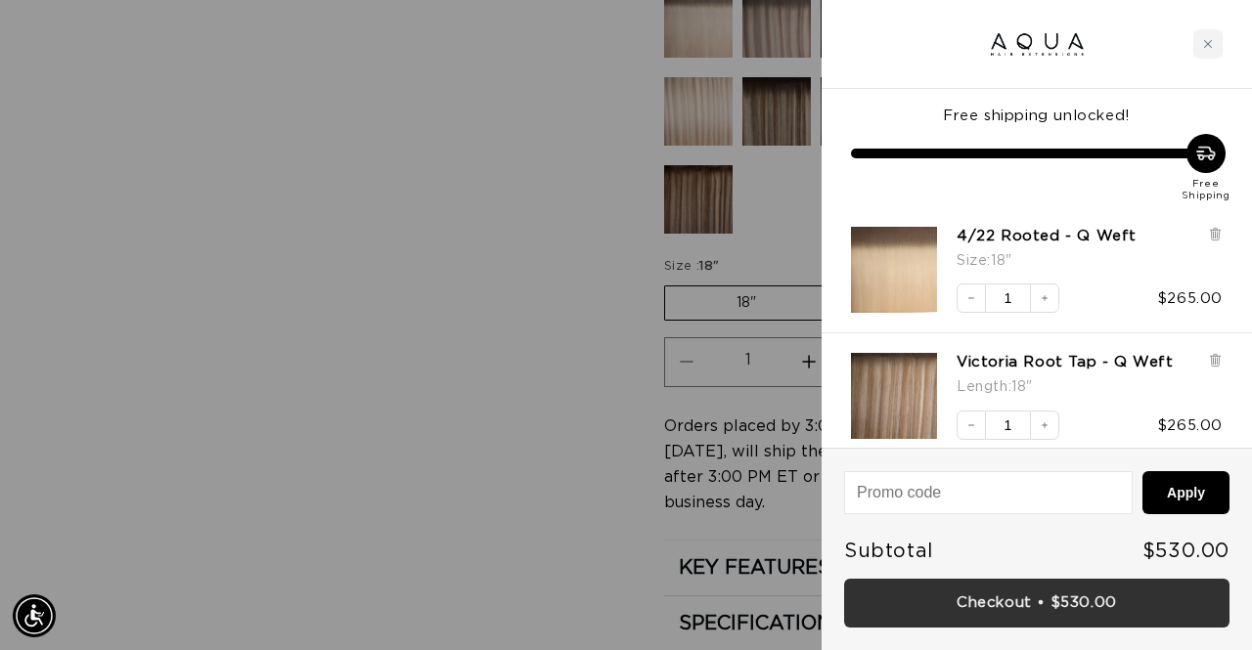
scroll to position [0, 1113]
click at [1042, 604] on link "Checkout • $530.00" at bounding box center [1036, 604] width 385 height 50
